Goal: Entertainment & Leisure: Consume media (video, audio)

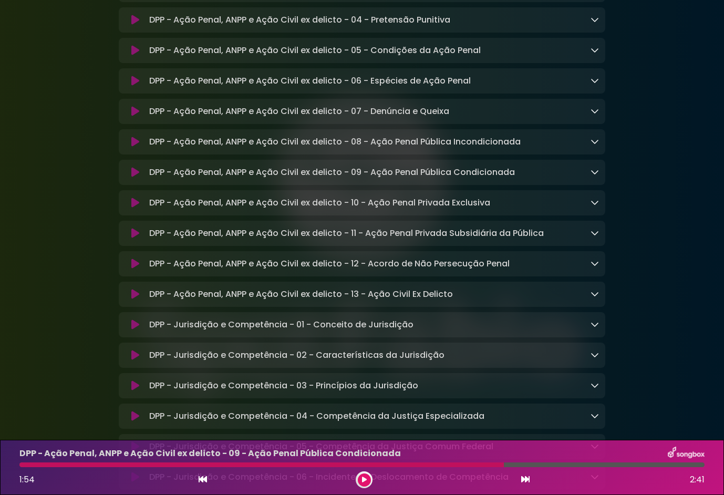
scroll to position [4089, 0]
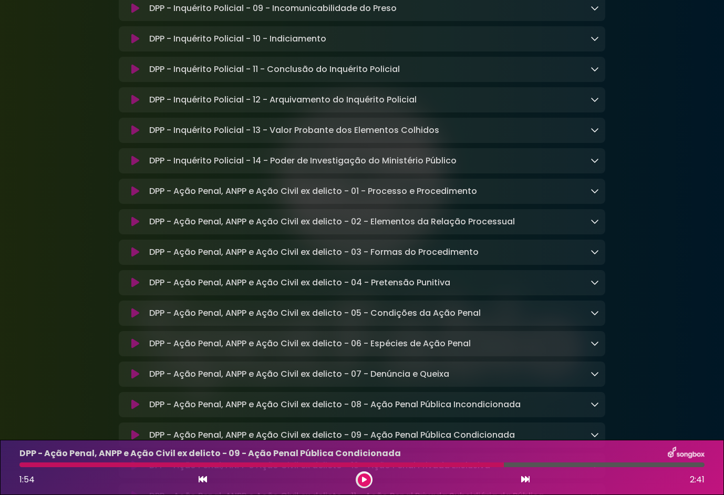
click at [132, 75] on icon at bounding box center [135, 69] width 8 height 11
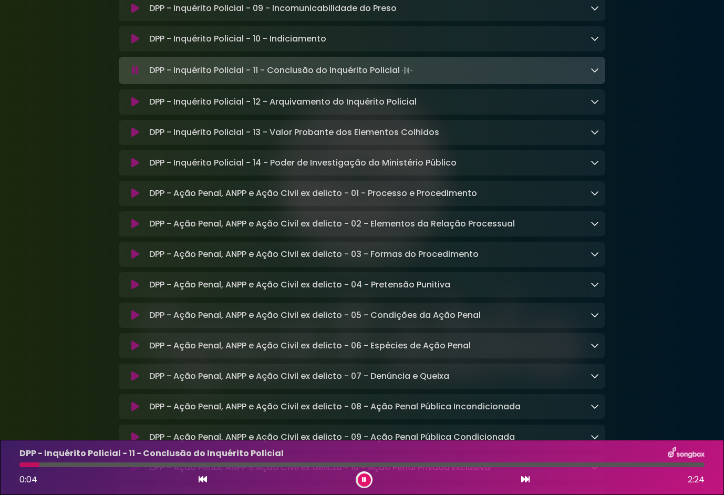
click at [131, 107] on icon at bounding box center [135, 102] width 8 height 11
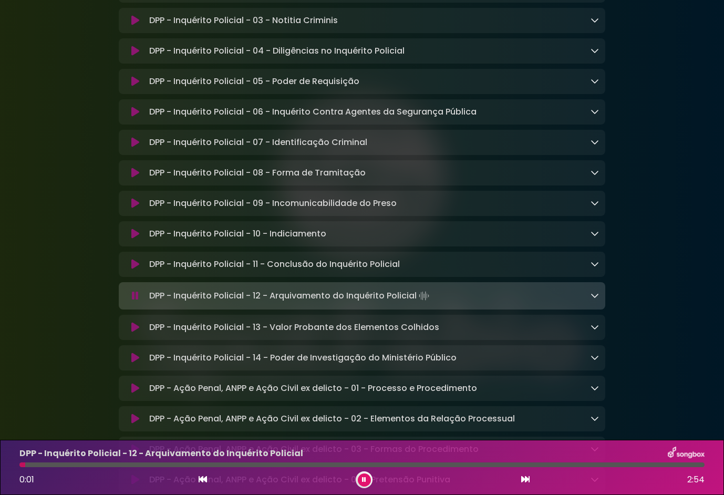
scroll to position [3879, 0]
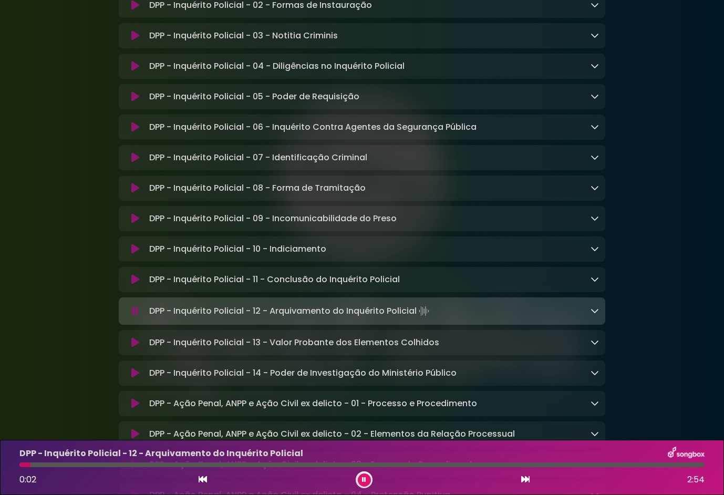
click at [138, 71] on icon at bounding box center [135, 66] width 8 height 11
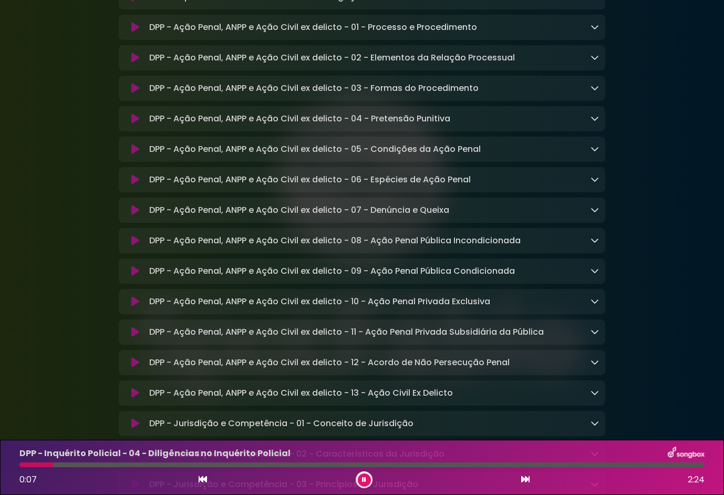
scroll to position [4194, 0]
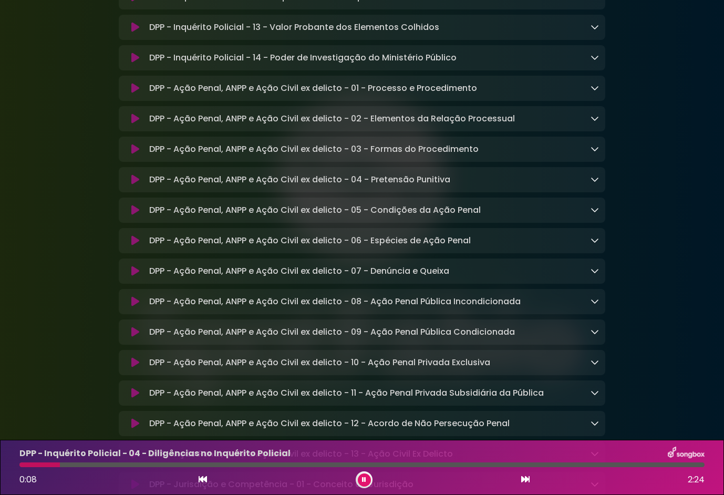
click at [137, 63] on icon at bounding box center [135, 58] width 8 height 11
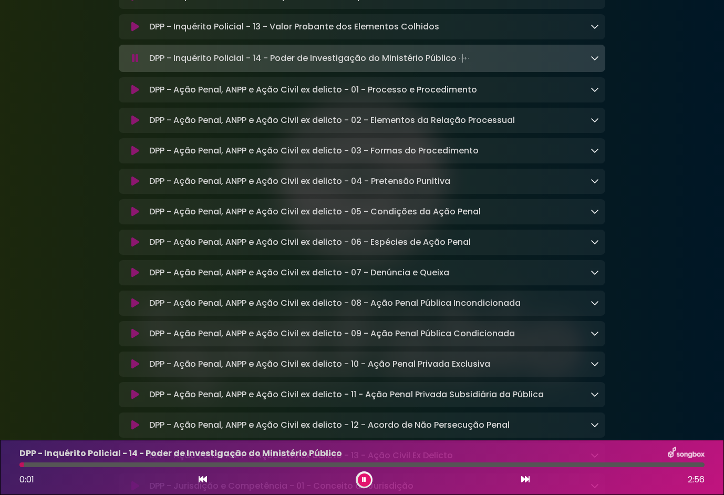
click at [137, 32] on icon at bounding box center [135, 27] width 8 height 11
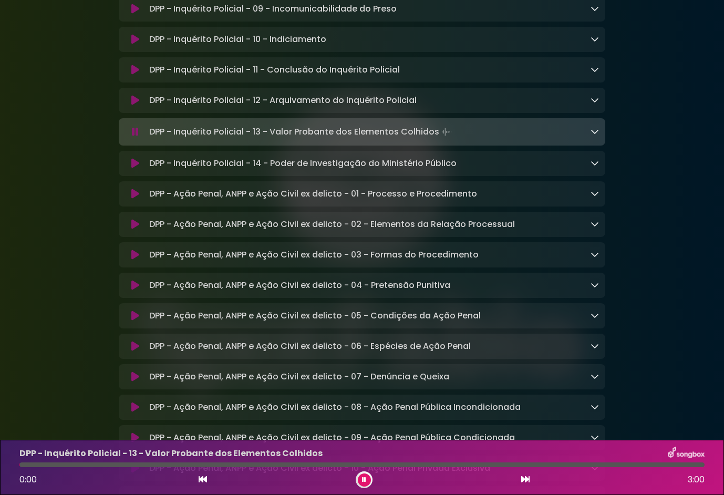
scroll to position [4087, 0]
click at [140, 107] on button at bounding box center [135, 101] width 20 height 11
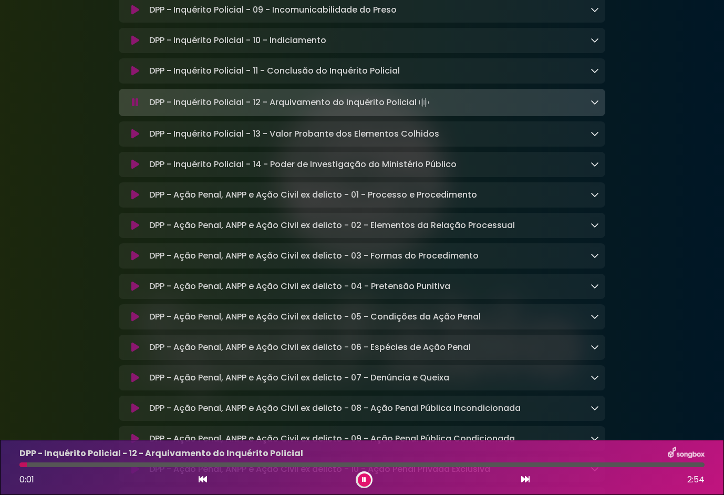
click at [129, 15] on button at bounding box center [135, 10] width 20 height 11
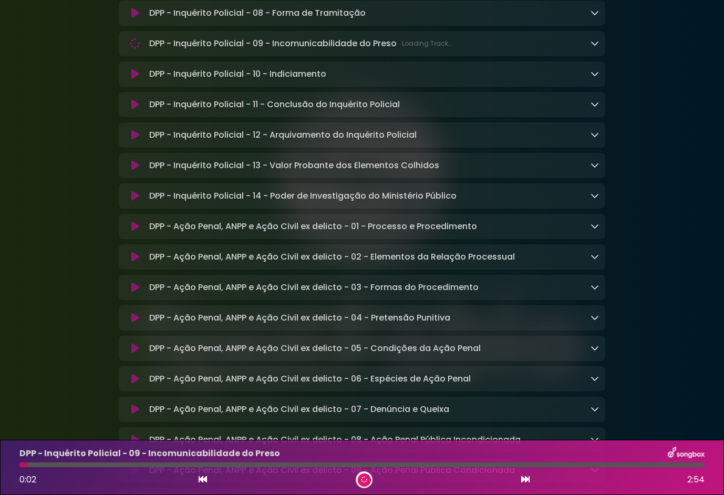
scroll to position [4035, 0]
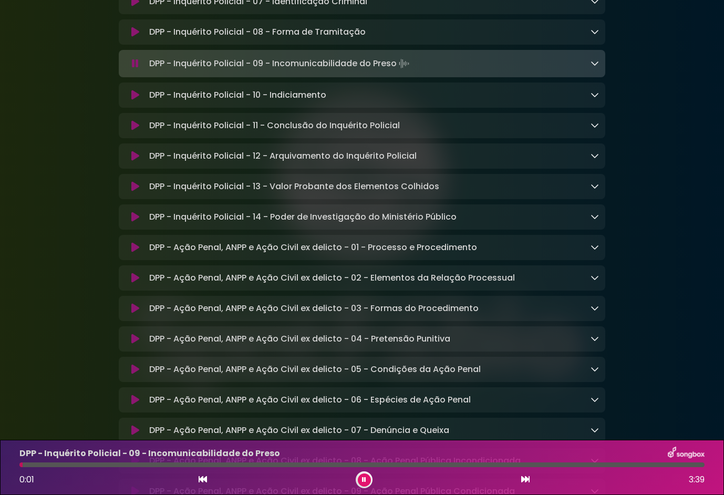
click at [136, 100] on icon at bounding box center [135, 95] width 8 height 11
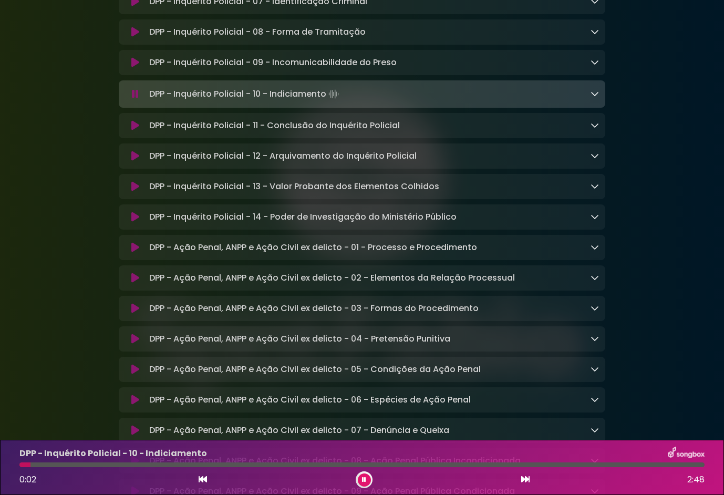
click at [132, 7] on icon at bounding box center [135, 1] width 8 height 11
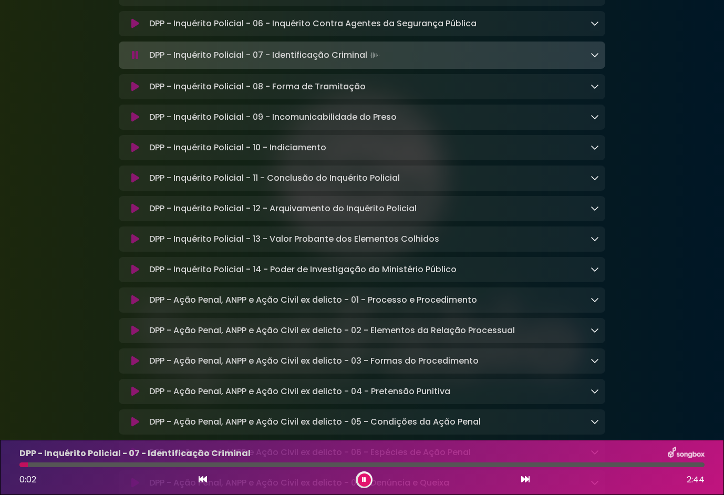
scroll to position [3877, 0]
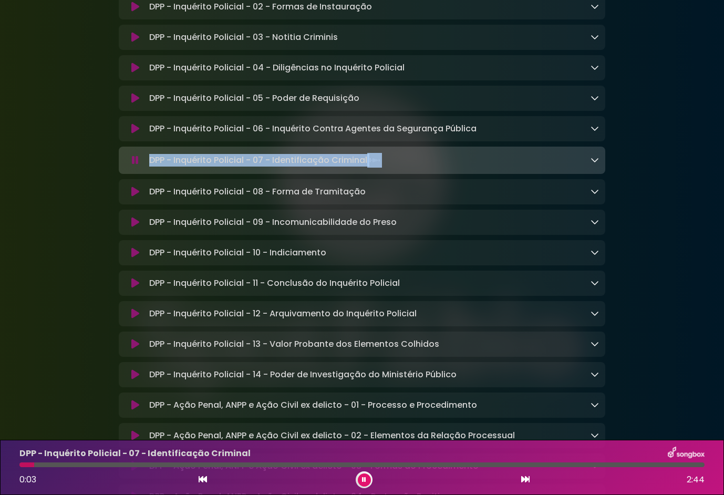
drag, startPoint x: 423, startPoint y: 221, endPoint x: 148, endPoint y: 225, distance: 275.8
click at [147, 168] on div "DPP - Inquérito Policial - 07 - Identificação Criminal Loading Track..." at bounding box center [372, 160] width 454 height 15
drag, startPoint x: 148, startPoint y: 225, endPoint x: 217, endPoint y: 224, distance: 69.3
copy p "DPP - Inquérito Policial - 07 - Identificação Criminal"
drag, startPoint x: 359, startPoint y: 477, endPoint x: 589, endPoint y: 260, distance: 316.2
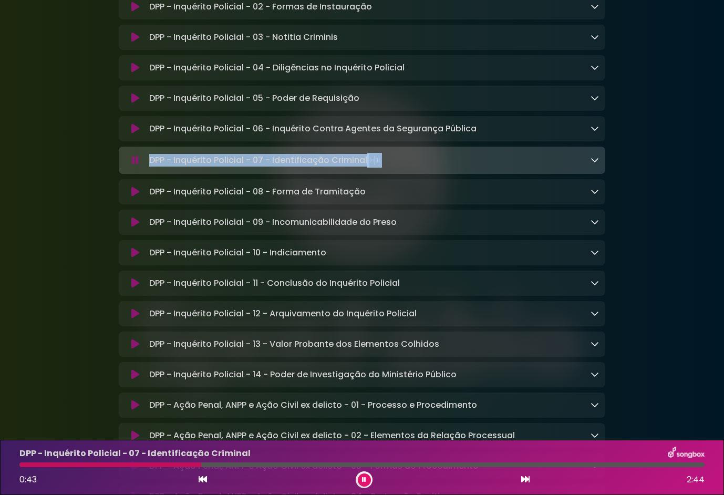
click at [355, 475] on div "0:43 2:44" at bounding box center [361, 479] width 697 height 17
click at [367, 478] on button at bounding box center [364, 479] width 13 height 13
